Goal: Task Accomplishment & Management: Manage account settings

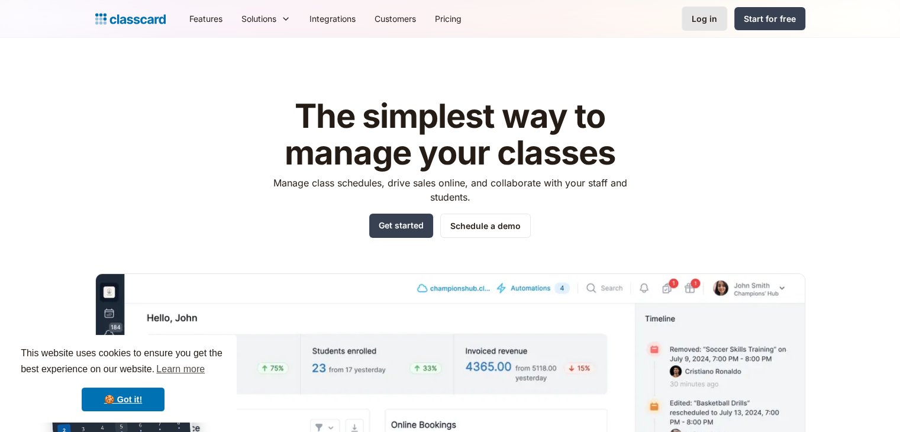
click at [708, 22] on div "Log in" at bounding box center [704, 18] width 25 height 12
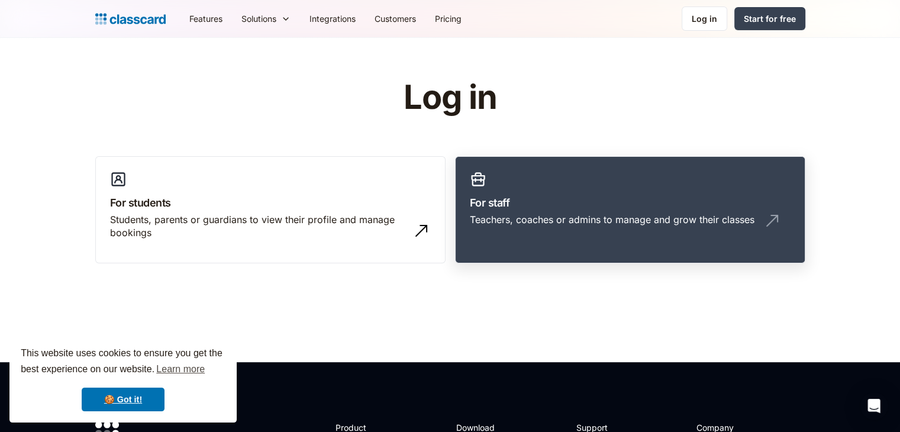
click at [625, 233] on div "Teachers, coaches or admins to manage and grow their classes" at bounding box center [630, 224] width 321 height 22
click at [590, 225] on div "Teachers, coaches or admins to manage and grow their classes" at bounding box center [612, 219] width 285 height 13
